Goal: Task Accomplishment & Management: Manage account settings

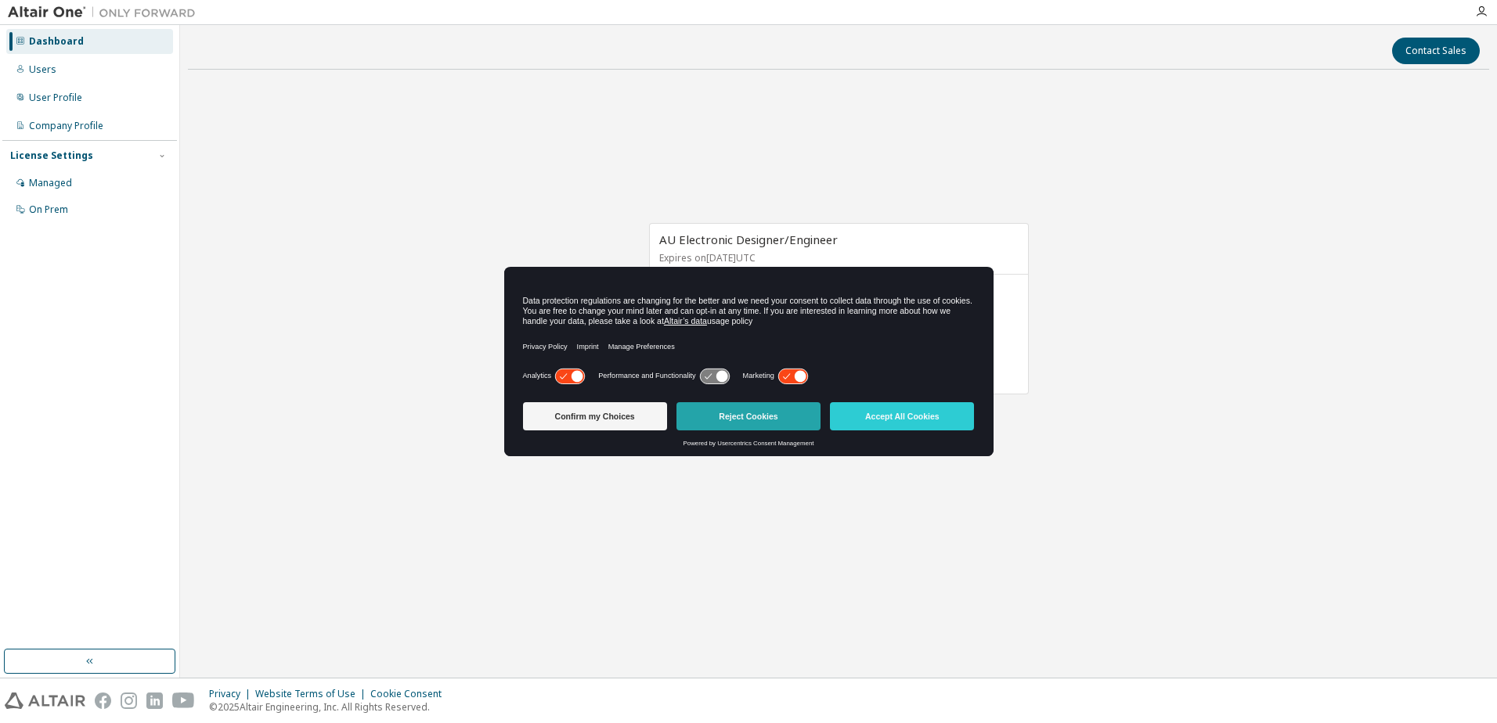
click at [781, 416] on button "Reject Cookies" at bounding box center [748, 416] width 144 height 28
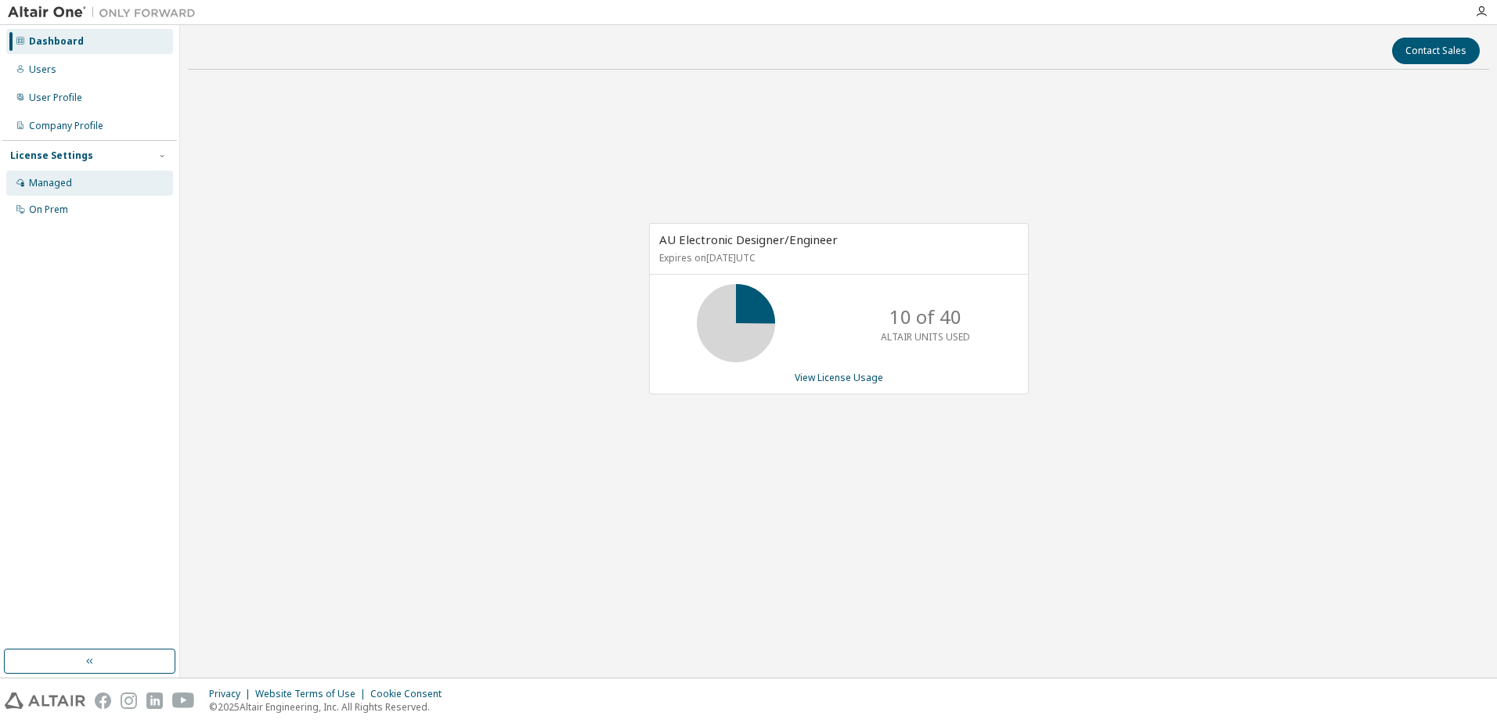
click at [35, 182] on div "Managed" at bounding box center [50, 183] width 43 height 13
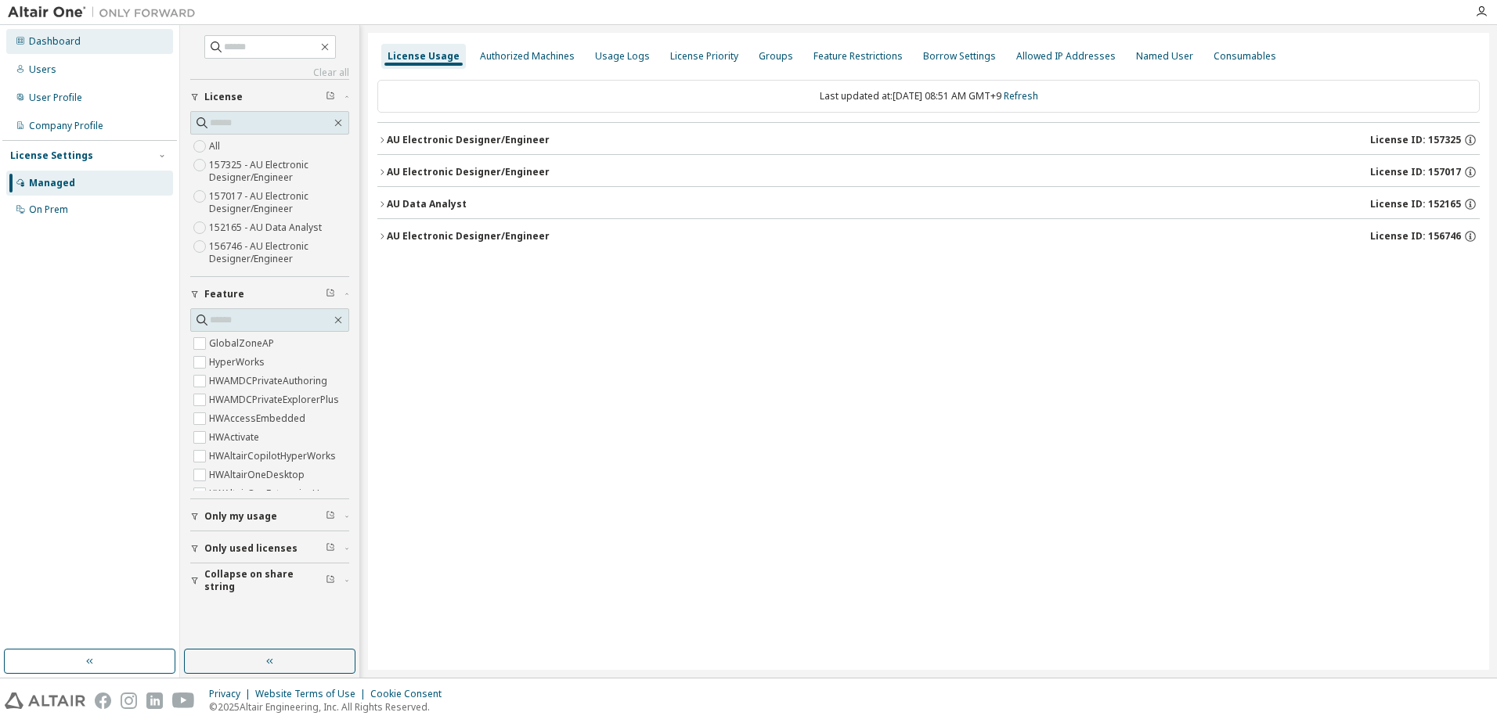
click at [69, 38] on div "Dashboard" at bounding box center [55, 41] width 52 height 13
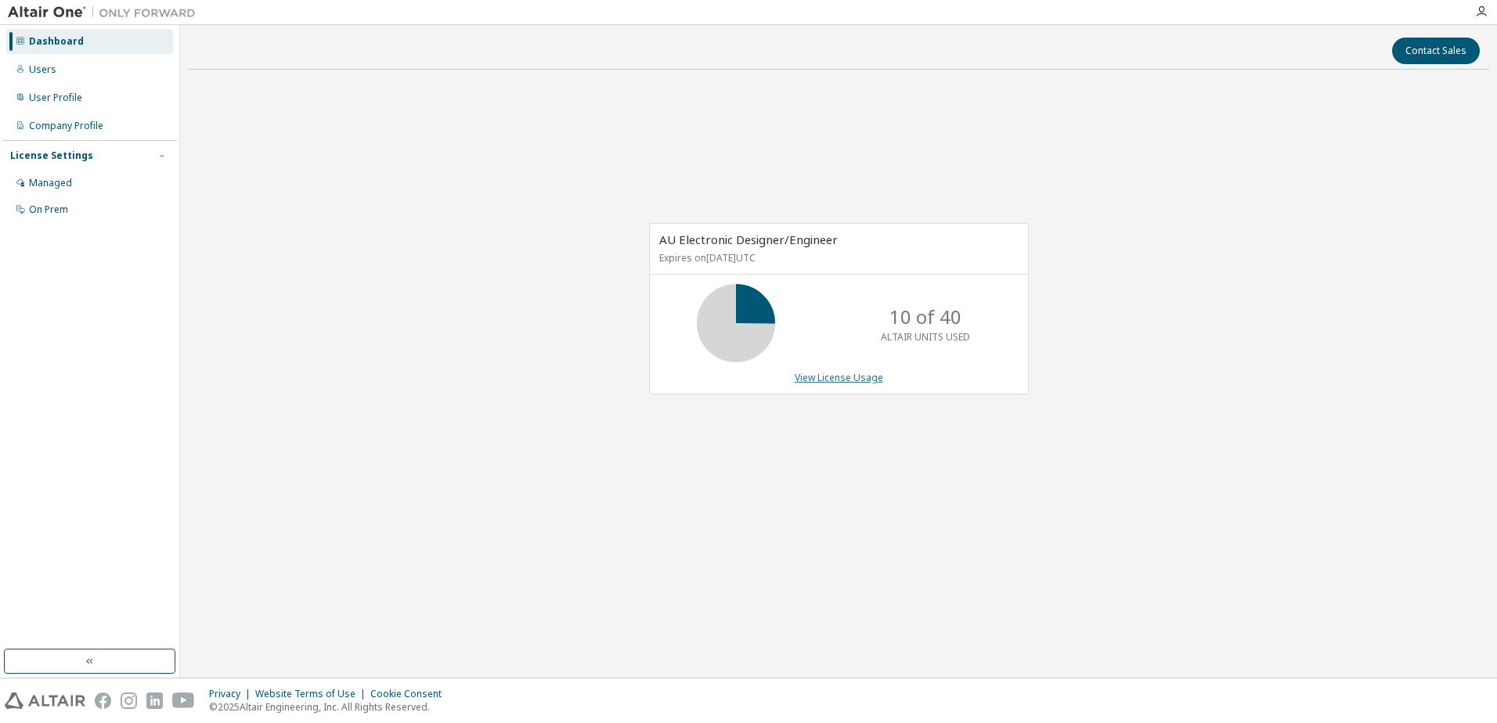
click at [852, 377] on link "View License Usage" at bounding box center [839, 377] width 88 height 13
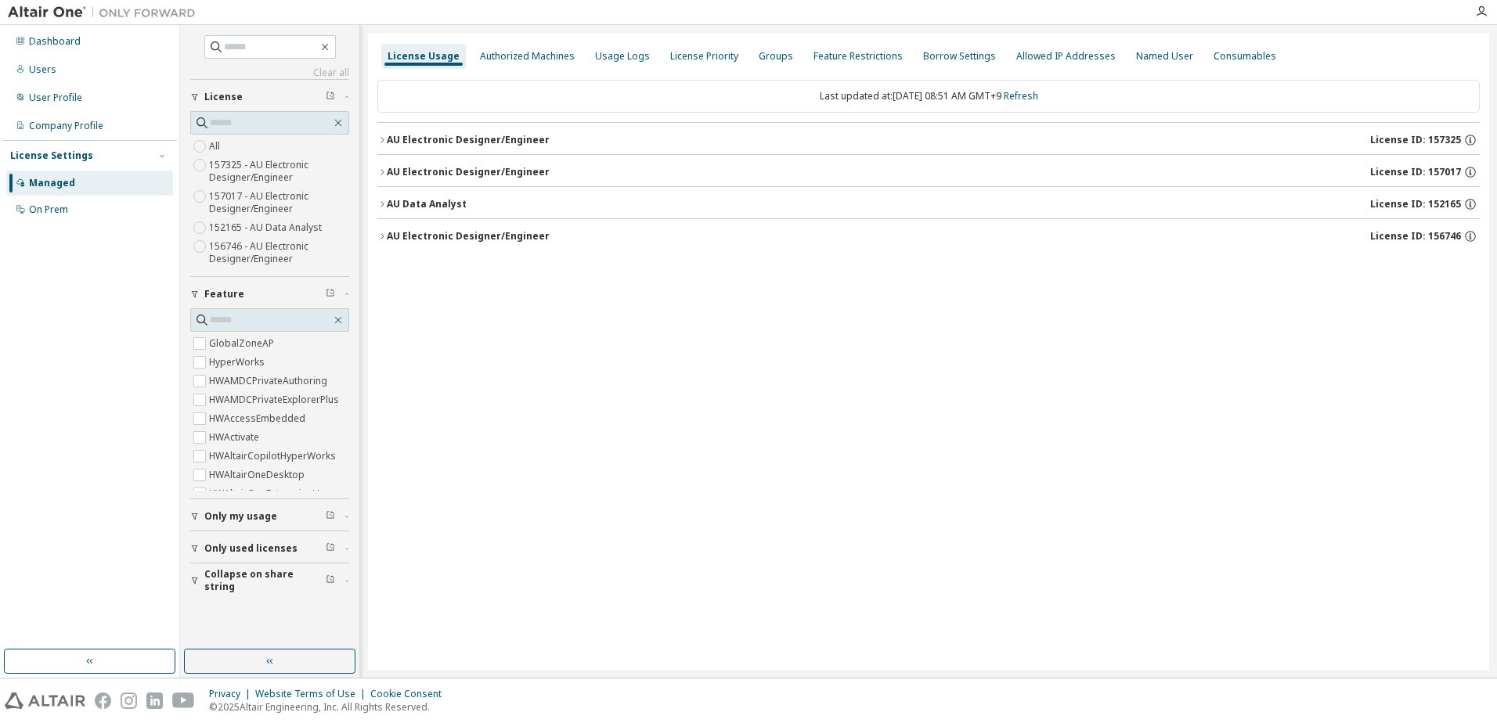
click at [389, 142] on div "AU Electronic Designer/Engineer" at bounding box center [468, 140] width 163 height 13
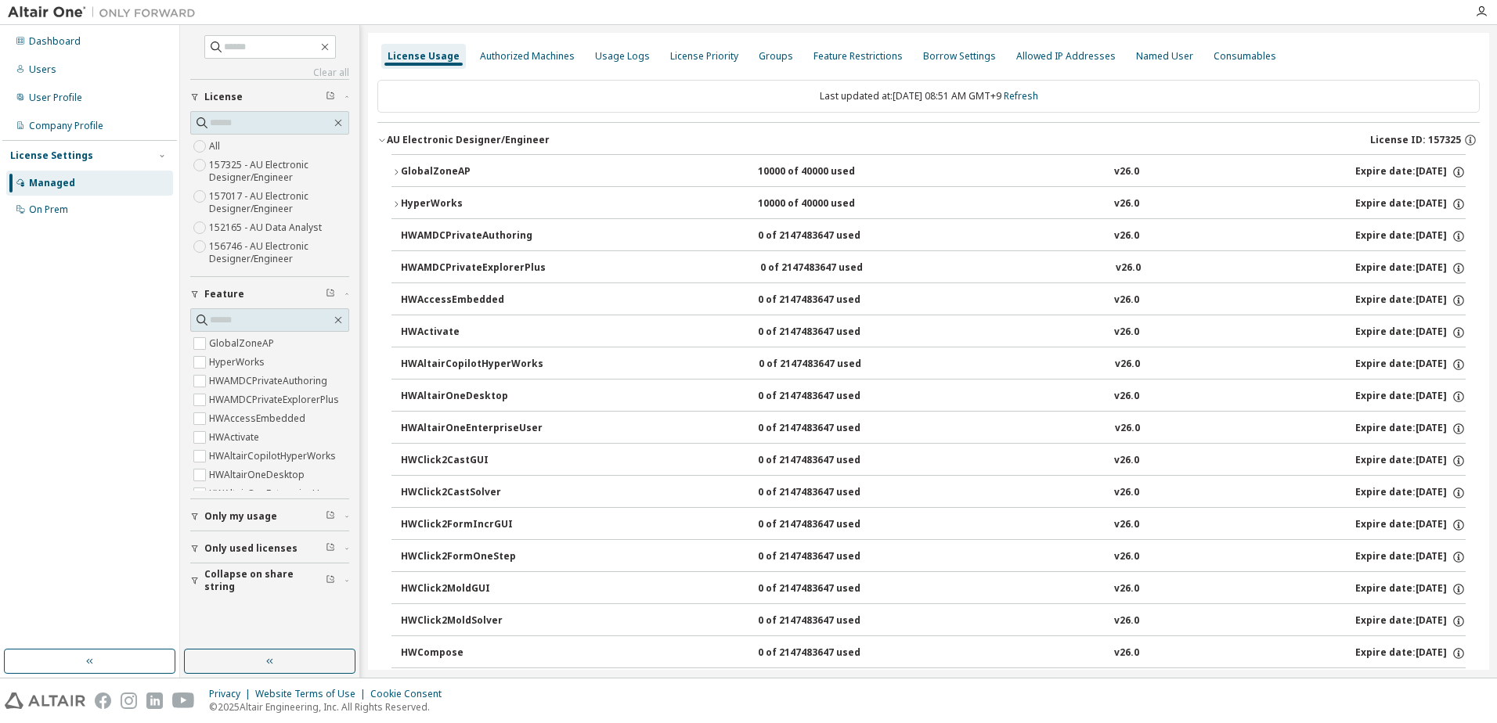
click at [414, 197] on div "HyperWorks" at bounding box center [471, 204] width 141 height 14
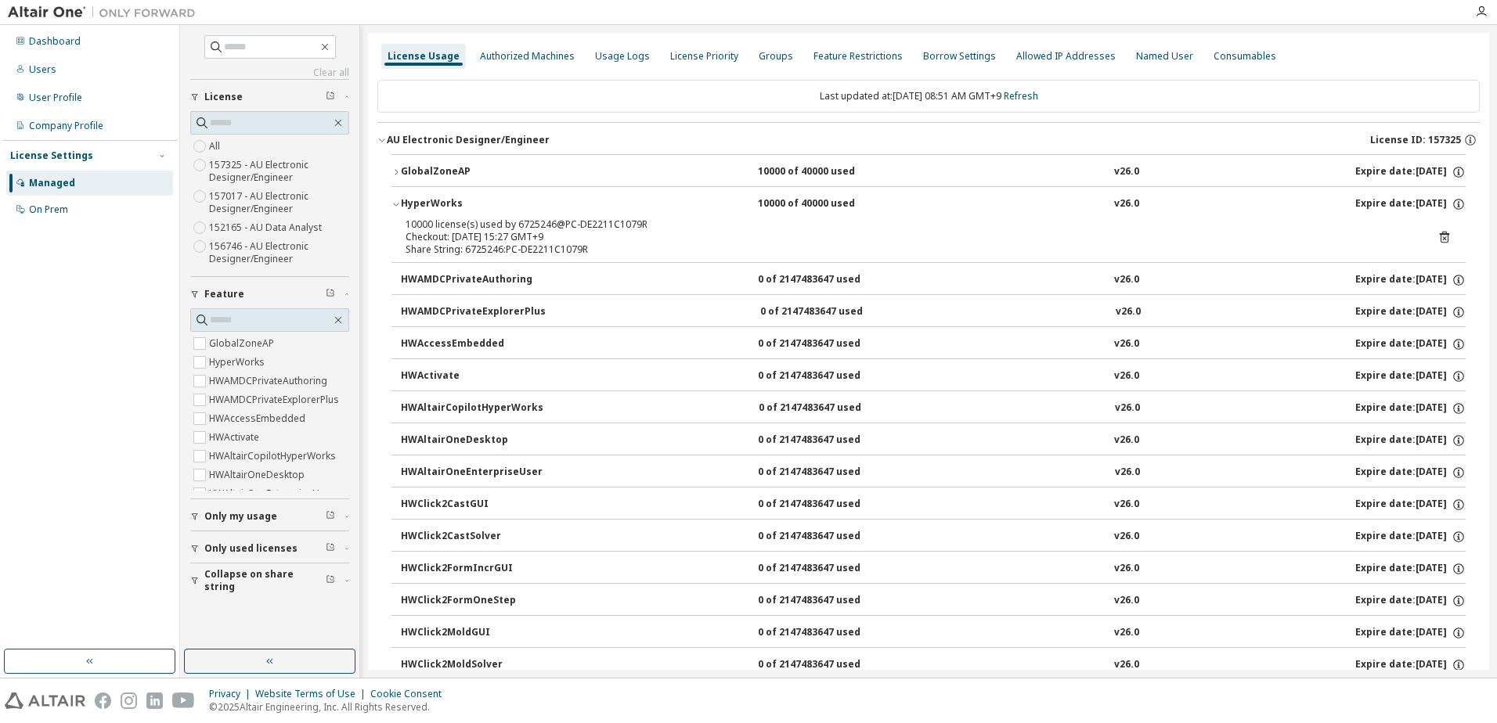
click at [414, 197] on div "HyperWorks" at bounding box center [471, 204] width 141 height 14
